Goal: Information Seeking & Learning: Learn about a topic

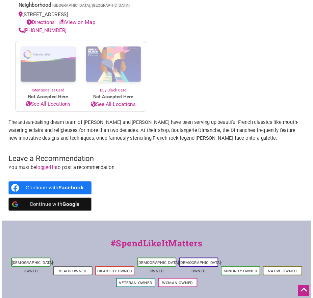
scroll to position [343, 0]
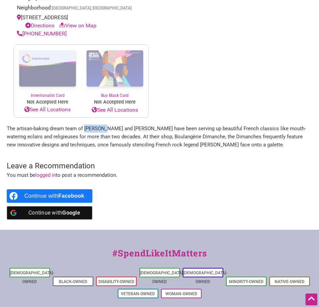
drag, startPoint x: 85, startPoint y: 129, endPoint x: 101, endPoint y: 130, distance: 15.6
click at [101, 130] on p "The artisan-baking dream team of [PERSON_NAME] and [PERSON_NAME] have been serv…" at bounding box center [159, 137] width 305 height 24
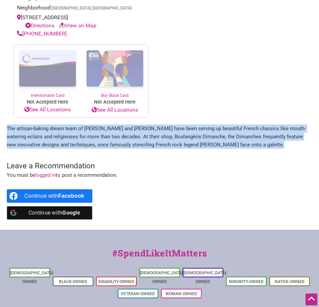
drag, startPoint x: 6, startPoint y: 128, endPoint x: 259, endPoint y: 151, distance: 253.5
copy p "The artisan-baking dream team of [PERSON_NAME] and [PERSON_NAME] have been serv…"
